Goal: Book appointment/travel/reservation

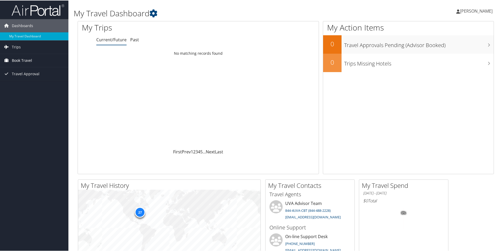
click at [13, 59] on span "Book Travel" at bounding box center [22, 59] width 20 height 13
click at [29, 85] on link "Book/Manage Online Trips" at bounding box center [34, 86] width 68 height 8
